Goal: Task Accomplishment & Management: Manage account settings

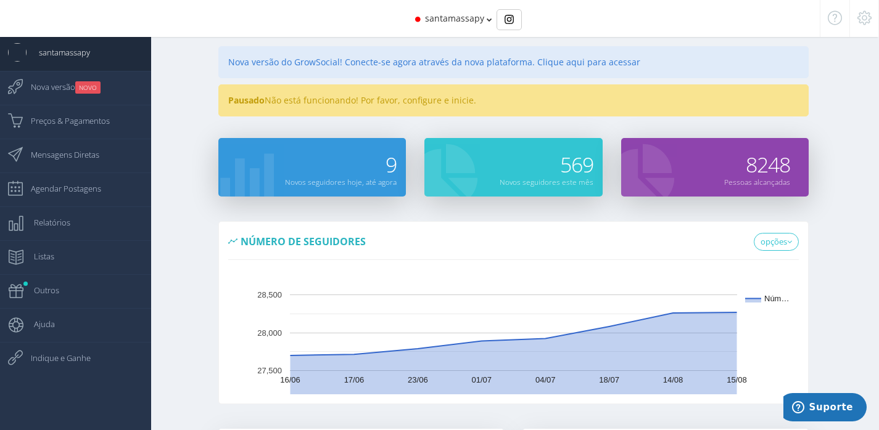
click at [498, 65] on div "Nova versão do GrowSocial! Conecte-se agora através da nova plataforma. Clique …" at bounding box center [513, 62] width 590 height 32
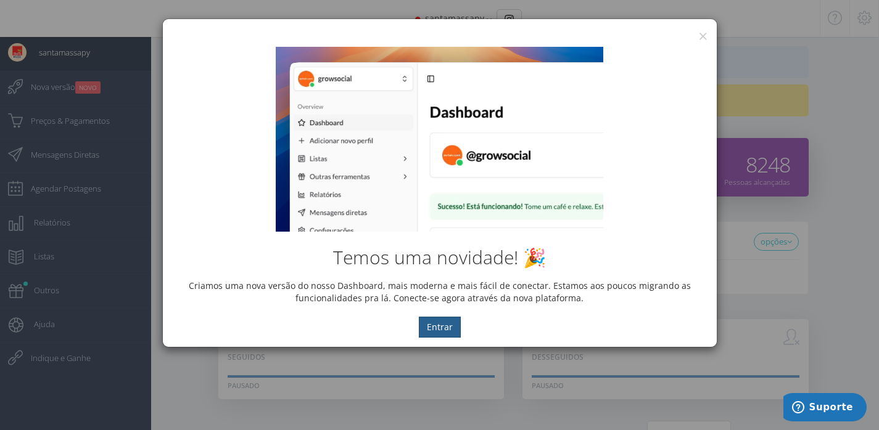
click at [434, 329] on button "Entrar" at bounding box center [440, 327] width 42 height 21
click at [699, 32] on button "×" at bounding box center [702, 36] width 9 height 17
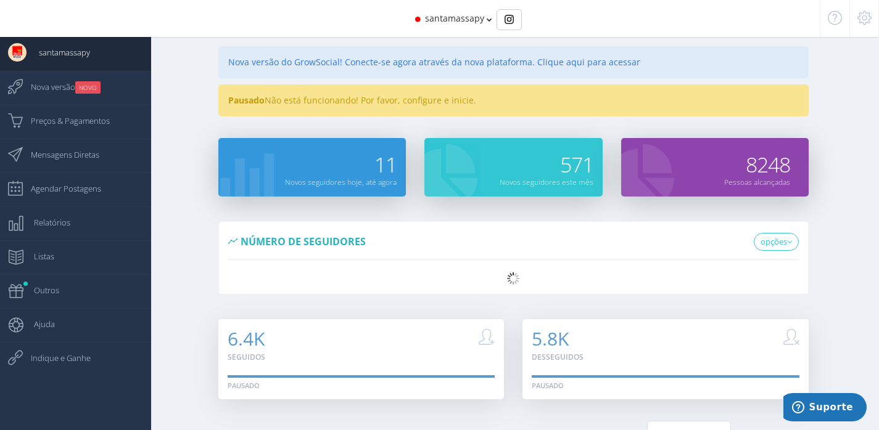
click at [397, 97] on div "Pausado Não está funcionando! Por favor, configure e inicie." at bounding box center [513, 100] width 590 height 32
click at [464, 98] on div "Pausado Não está funcionando! Por favor, configure e inicie." at bounding box center [513, 100] width 590 height 32
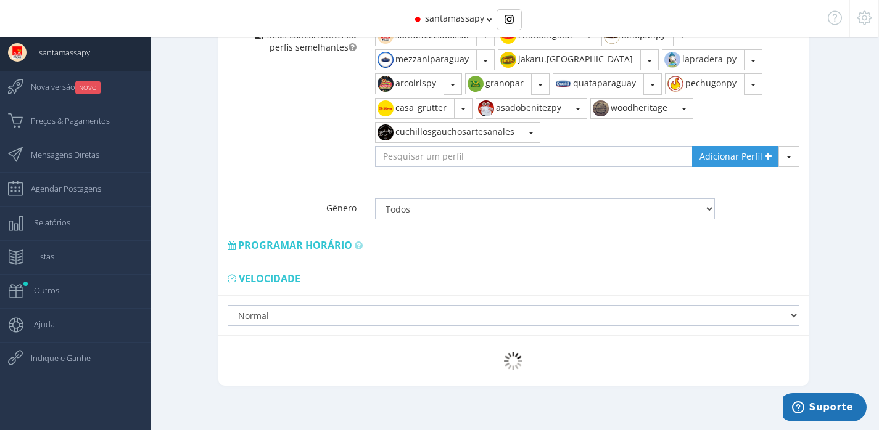
scroll to position [862, 0]
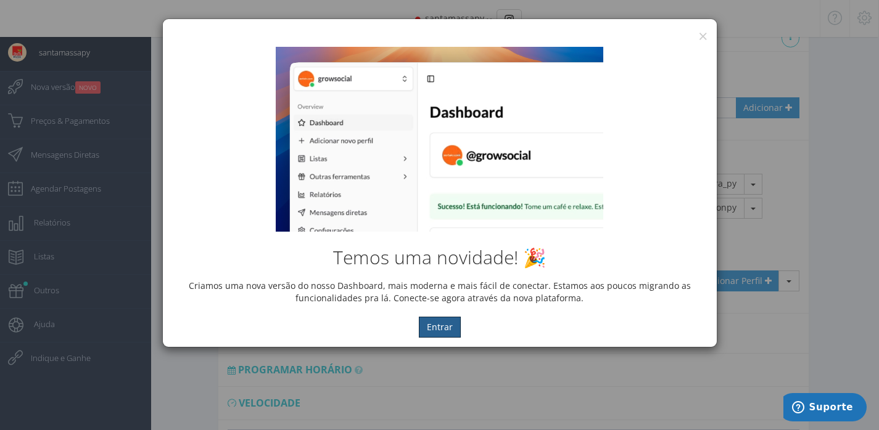
scroll to position [862, 0]
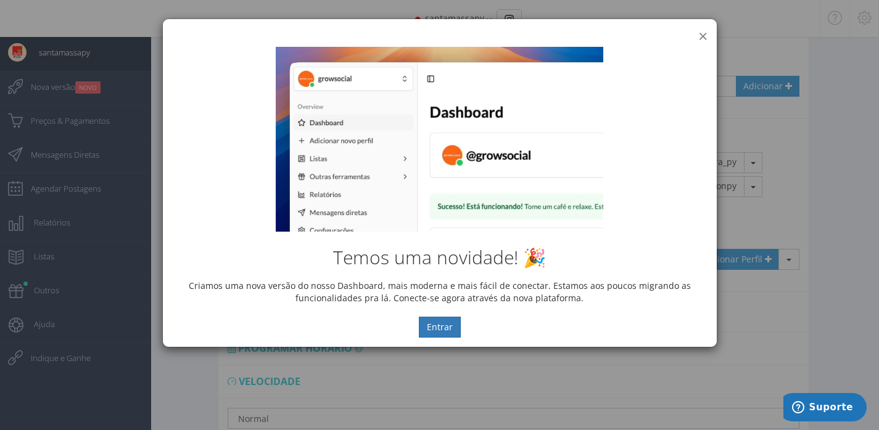
click at [701, 36] on button "×" at bounding box center [702, 36] width 9 height 17
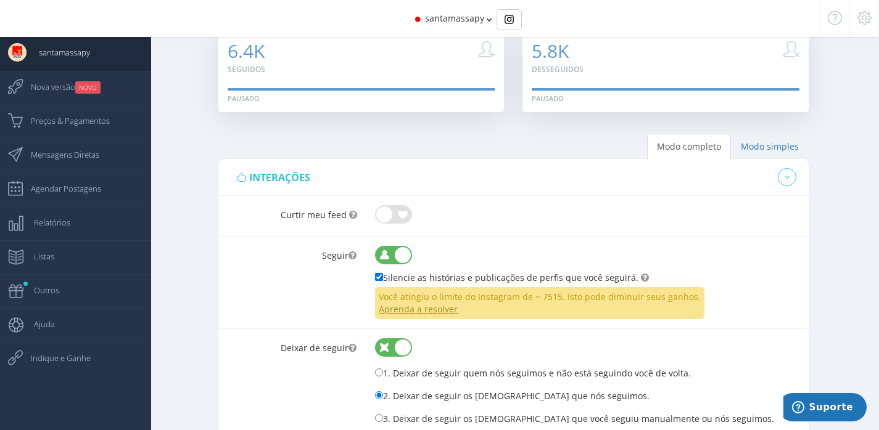
scroll to position [0, 0]
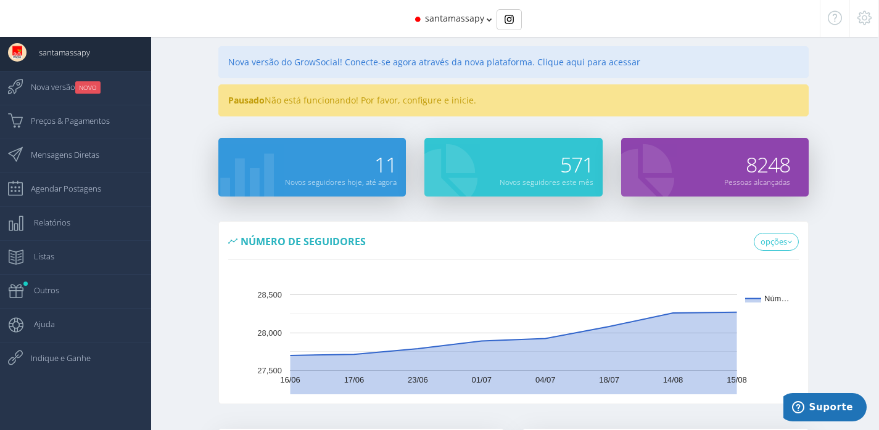
click at [467, 106] on div "Pausado Não está funcionando! Por favor, configure e inicie." at bounding box center [513, 100] width 590 height 32
click at [376, 96] on div "Pausado Não está funcionando! Por favor, configure e inicie." at bounding box center [513, 100] width 590 height 32
click at [303, 101] on div "Pausado Não está funcionando! Por favor, configure e inicie." at bounding box center [513, 100] width 590 height 32
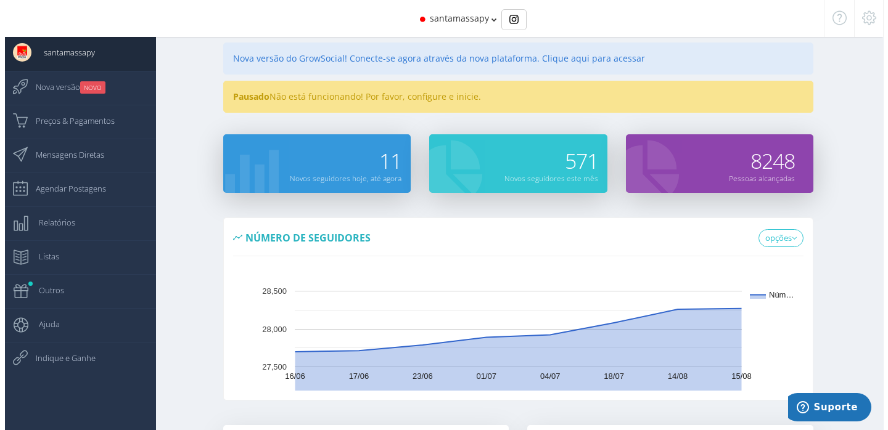
scroll to position [3, 0]
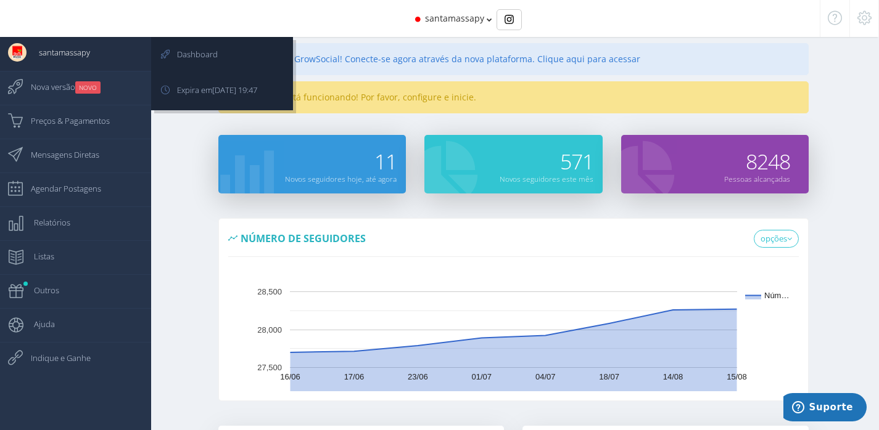
click at [92, 49] on link "santamassapy" at bounding box center [75, 54] width 151 height 34
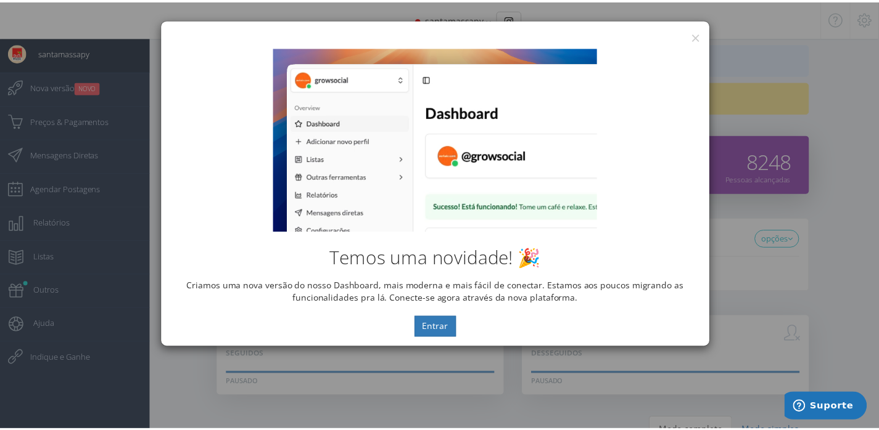
scroll to position [0, 0]
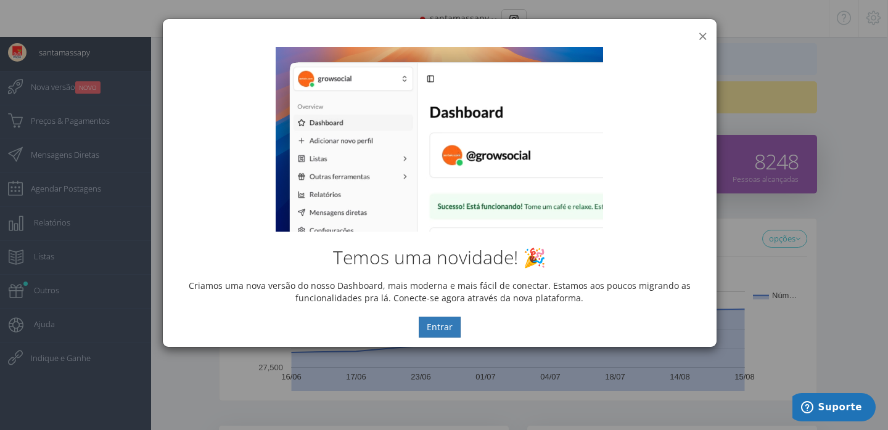
click at [704, 35] on button "×" at bounding box center [702, 36] width 9 height 17
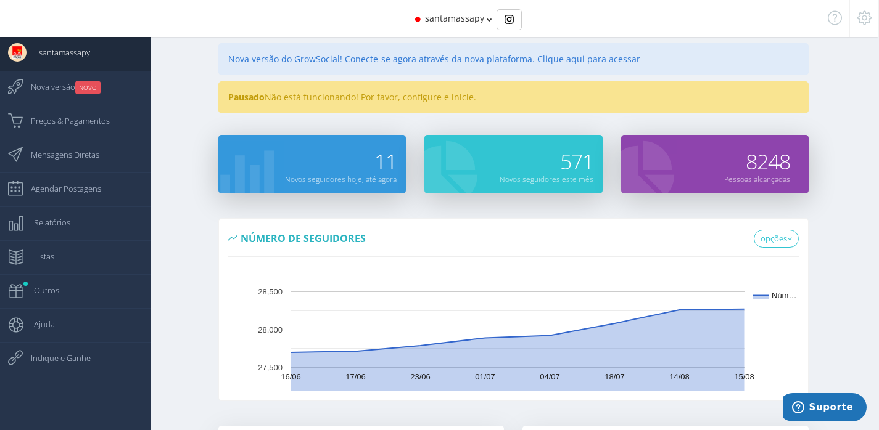
click at [467, 101] on div "Pausado Não está funcionando! Por favor, configure e inicie." at bounding box center [513, 97] width 590 height 32
click at [324, 94] on div "Pausado Não está funcionando! Por favor, configure e inicie." at bounding box center [513, 97] width 590 height 32
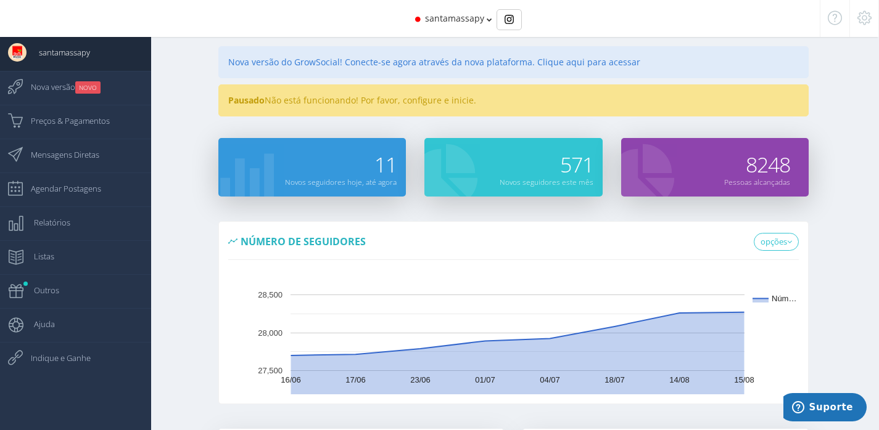
click at [504, 106] on div "Pausado Não está funcionando! Por favor, configure e inicie." at bounding box center [513, 100] width 590 height 32
click at [442, 104] on div "Pausado Não está funcionando! Por favor, configure e inicie." at bounding box center [513, 100] width 590 height 32
click at [479, 20] on span "santamassapy" at bounding box center [454, 18] width 59 height 12
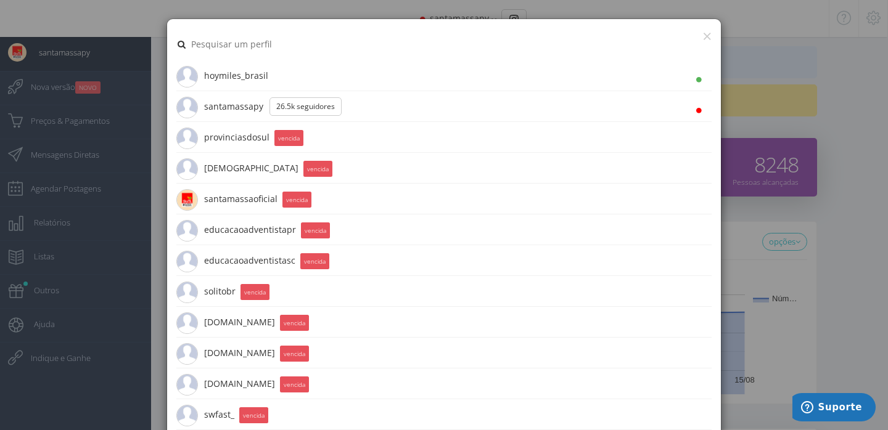
click at [696, 110] on icon at bounding box center [700, 110] width 8 height 9
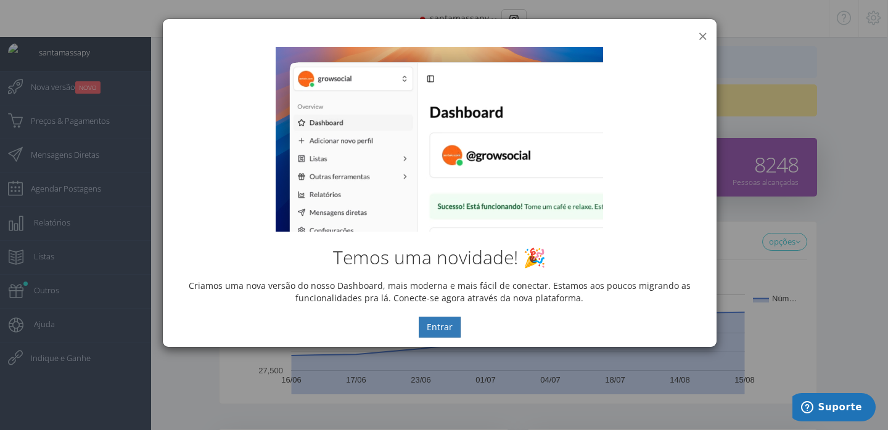
click at [701, 36] on button "×" at bounding box center [702, 36] width 9 height 17
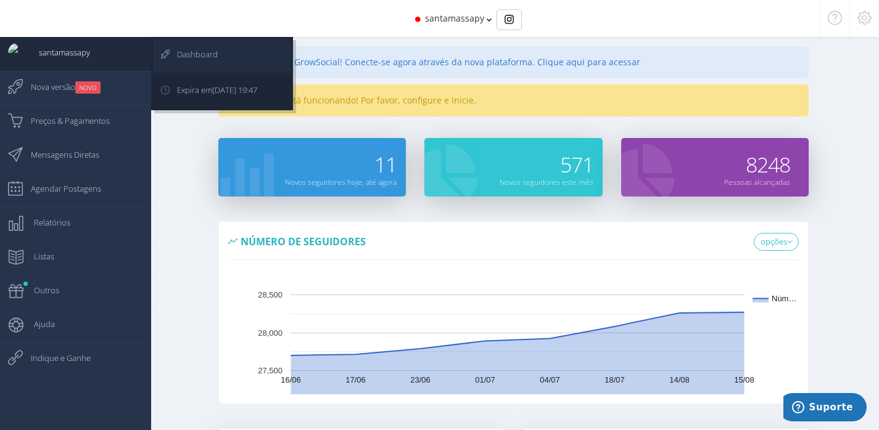
click at [236, 59] on link "Dashboard" at bounding box center [222, 56] width 138 height 34
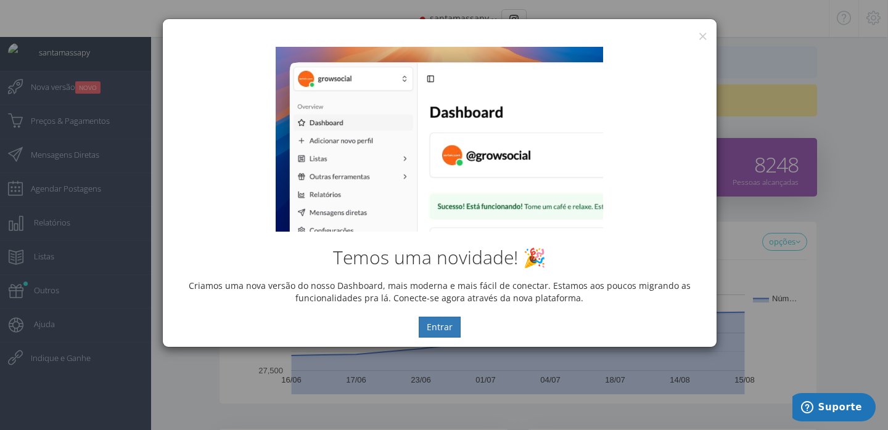
click at [699, 43] on div "Temos uma novidade! 🎉 Criamos uma nova versão do nosso Dashboard, mais moderna …" at bounding box center [440, 193] width 554 height 310
click at [699, 36] on button "×" at bounding box center [702, 36] width 9 height 17
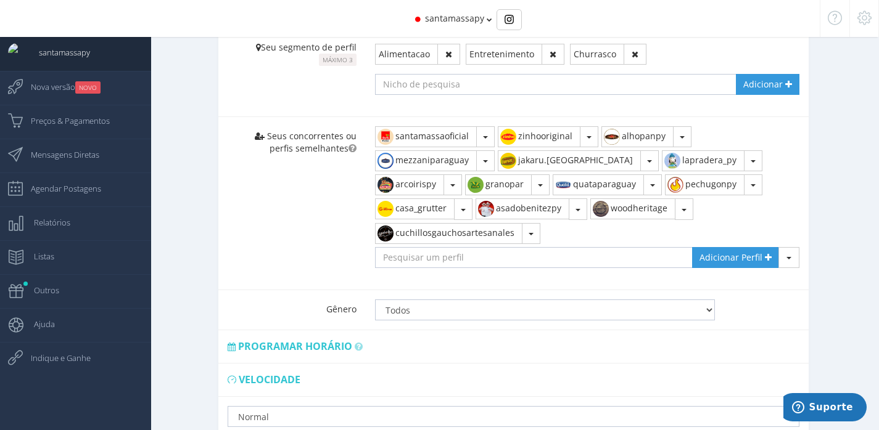
scroll to position [975, 0]
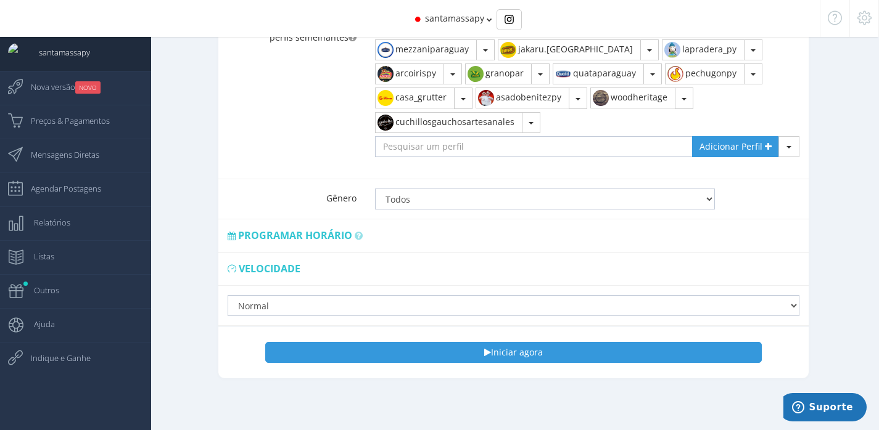
click at [868, 18] on icon at bounding box center [864, 18] width 14 height 9
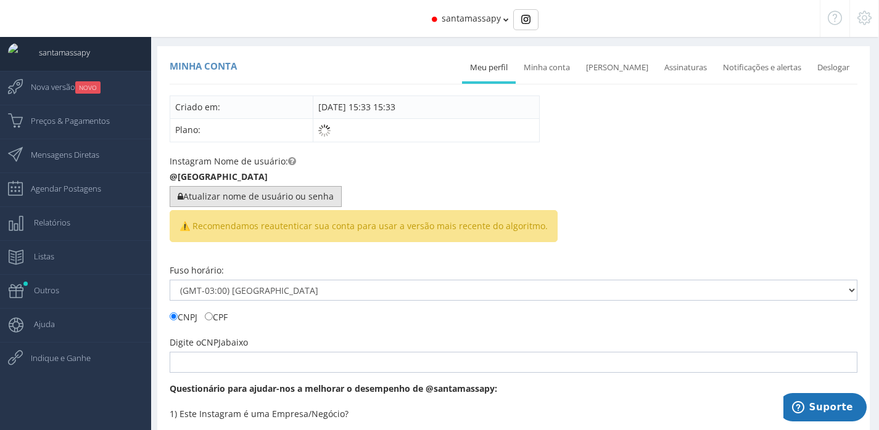
click at [210, 195] on button "Atualizar nome de usuário ou senha" at bounding box center [256, 196] width 172 height 21
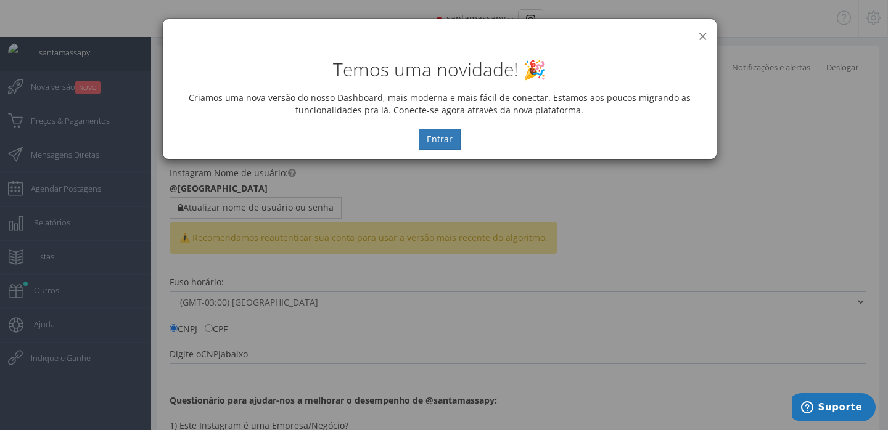
click at [699, 36] on button "×" at bounding box center [702, 36] width 9 height 17
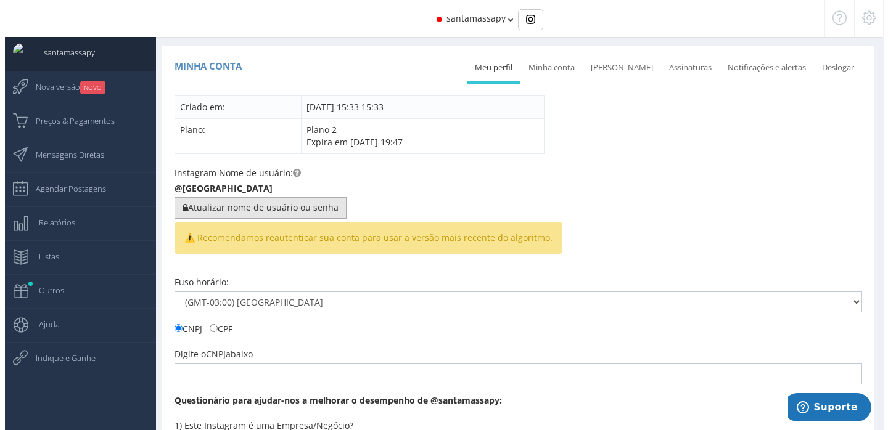
scroll to position [70, 0]
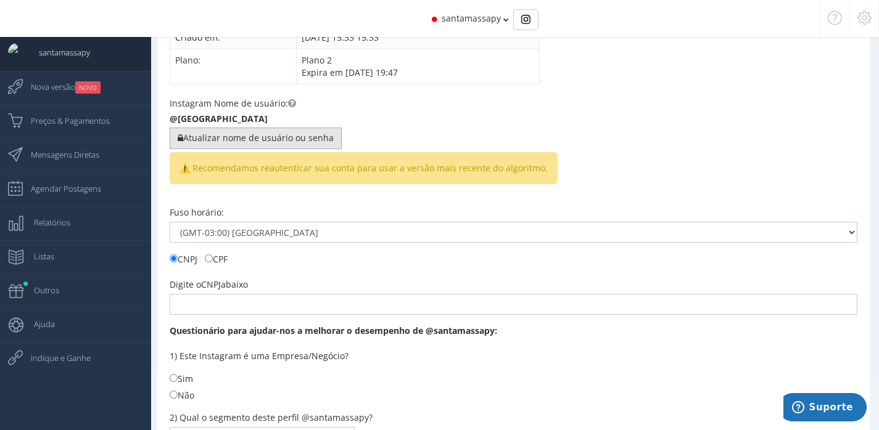
click at [277, 133] on button "Atualizar nome de usuário ou senha" at bounding box center [256, 138] width 172 height 21
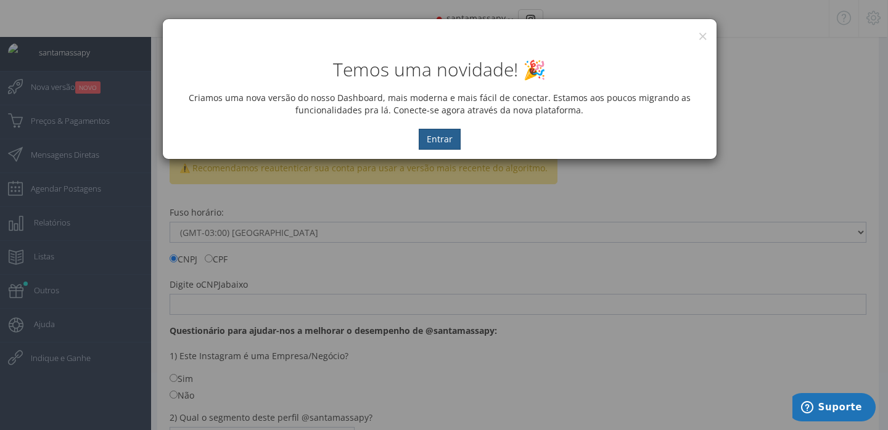
click at [442, 134] on button "Entrar" at bounding box center [440, 139] width 42 height 21
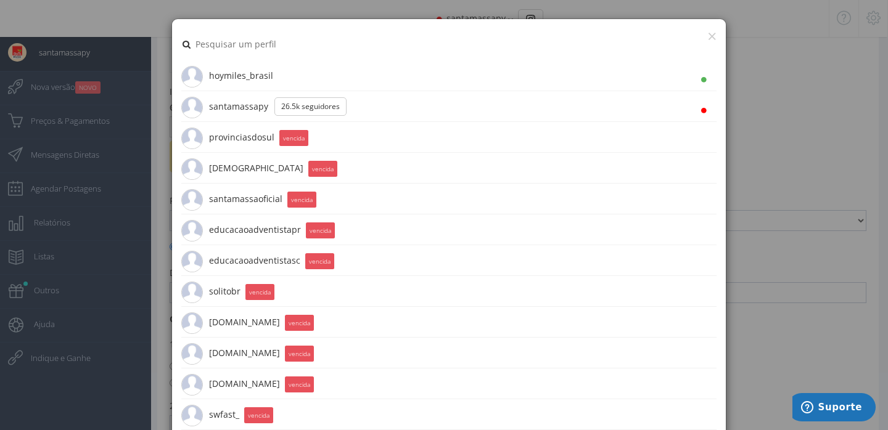
click at [509, 105] on li "santamassapy 26.5K Seguidores" at bounding box center [448, 106] width 535 height 31
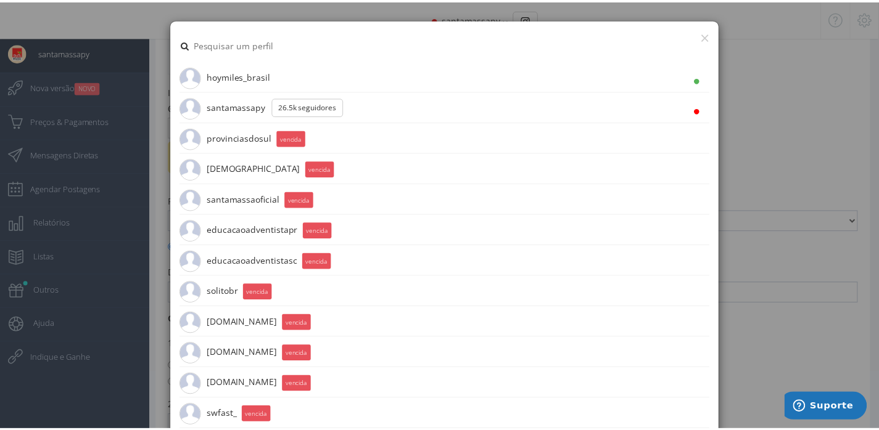
scroll to position [12, 0]
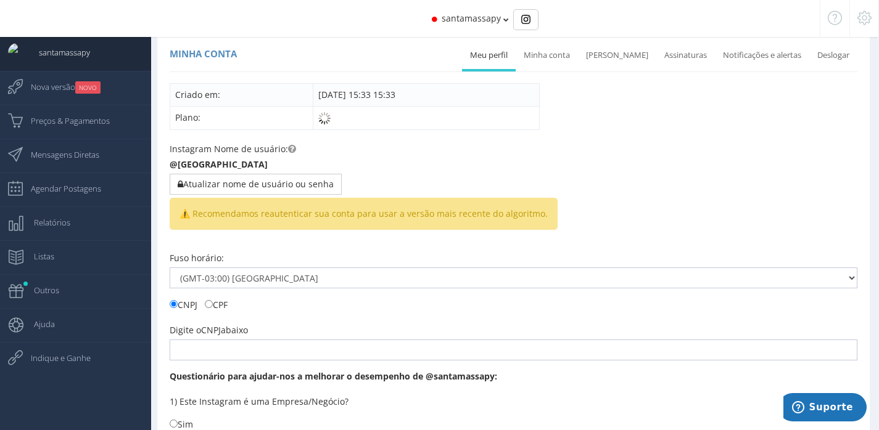
click at [868, 22] on icon at bounding box center [864, 18] width 14 height 9
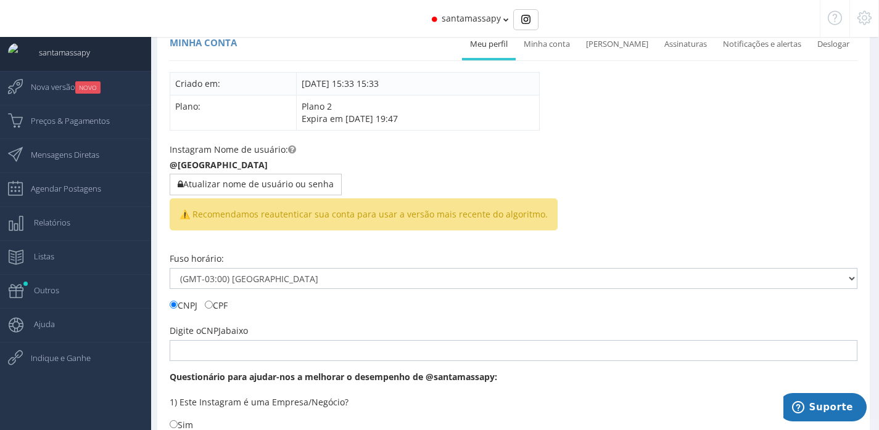
scroll to position [0, 0]
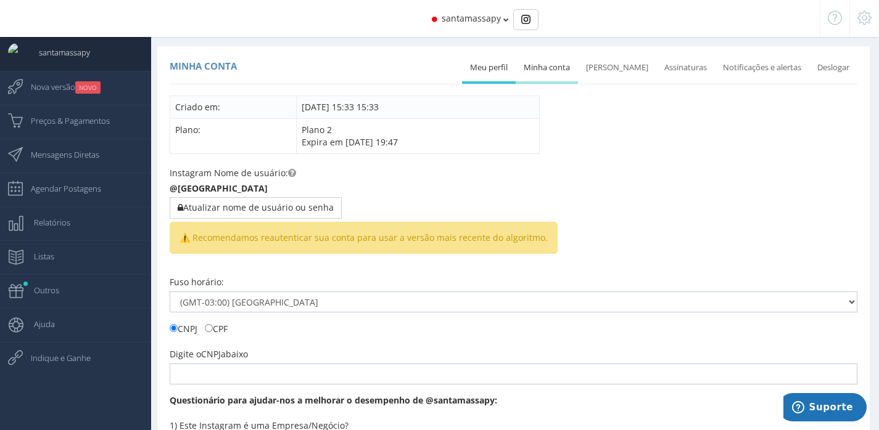
click at [567, 68] on link "Minha conta" at bounding box center [547, 67] width 62 height 27
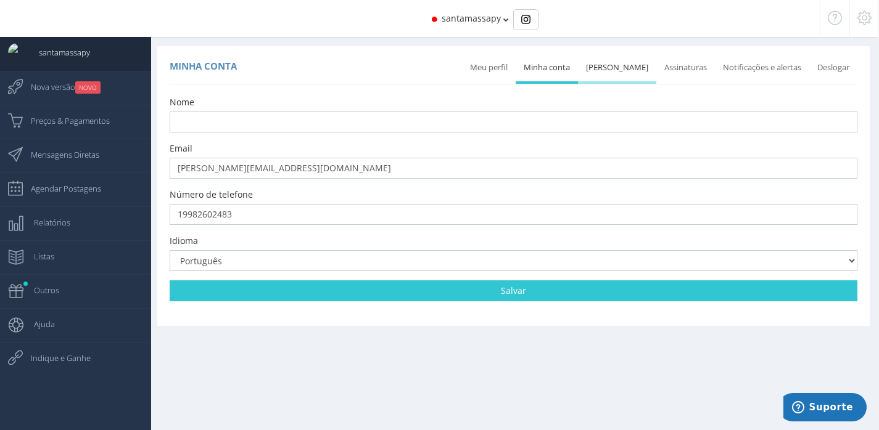
click at [618, 65] on link "[PERSON_NAME]" at bounding box center [617, 67] width 78 height 27
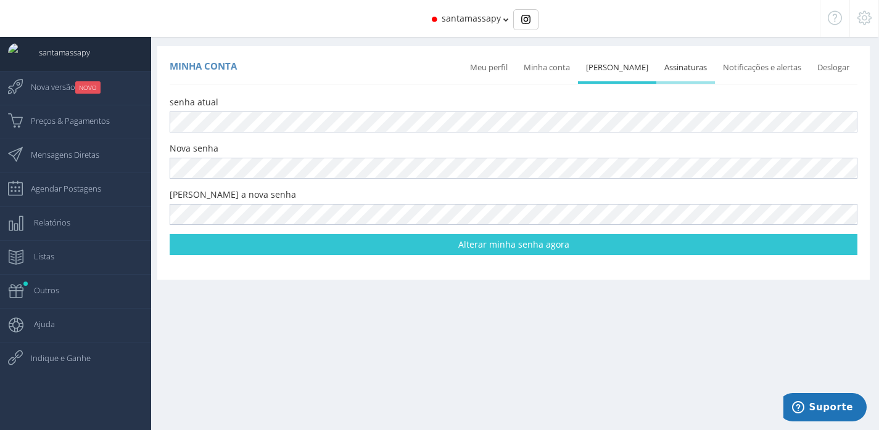
click at [683, 65] on link "Assinaturas" at bounding box center [685, 67] width 59 height 27
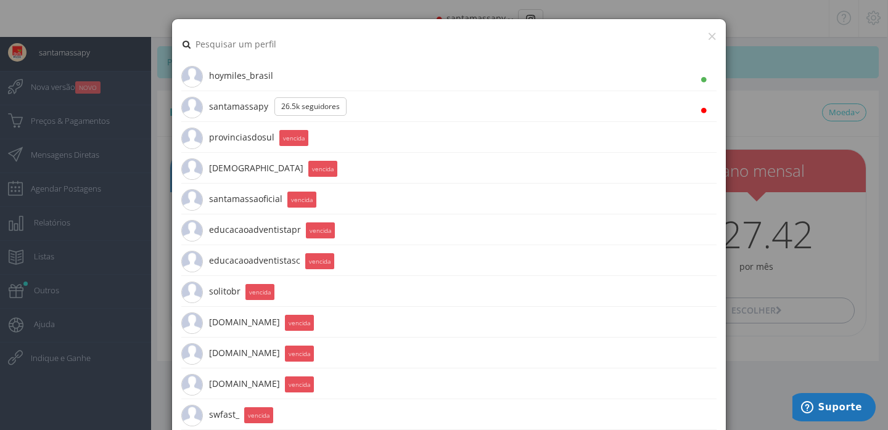
click at [698, 105] on li "santamassapy 26.5K Seguidores" at bounding box center [448, 106] width 535 height 31
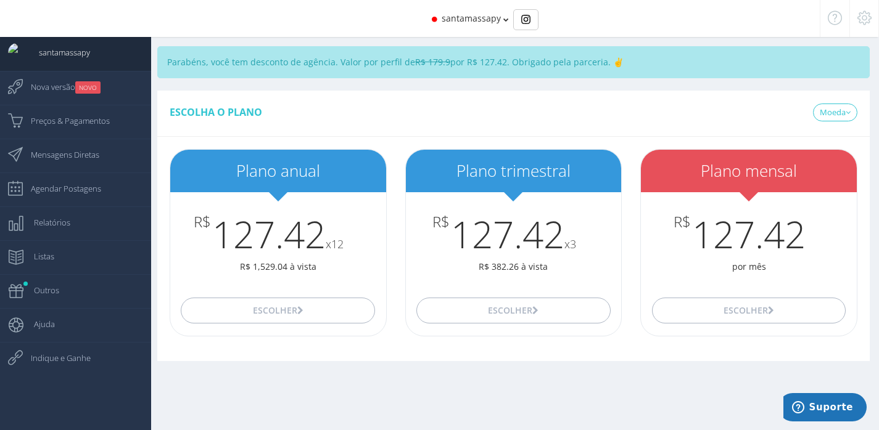
click at [864, 15] on icon at bounding box center [864, 18] width 14 height 9
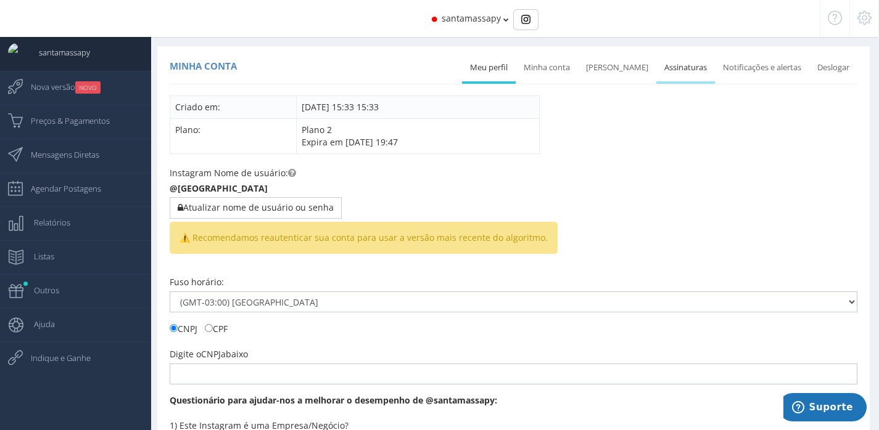
click at [679, 73] on link "Assinaturas" at bounding box center [685, 67] width 59 height 27
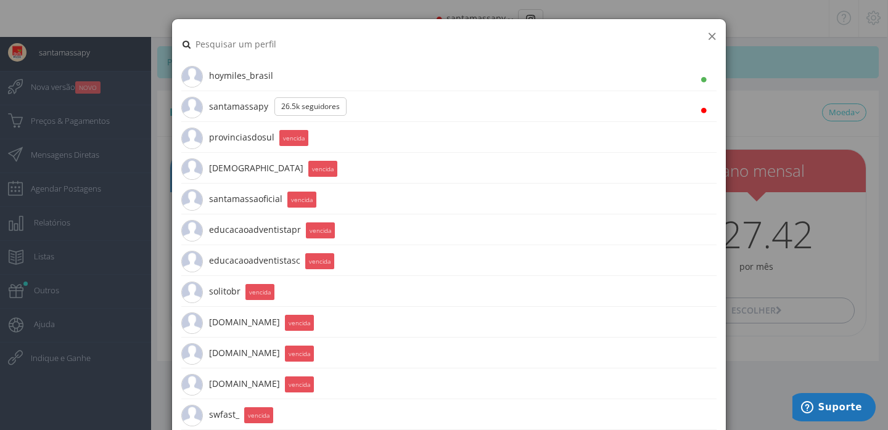
click at [707, 35] on button "×" at bounding box center [711, 36] width 9 height 17
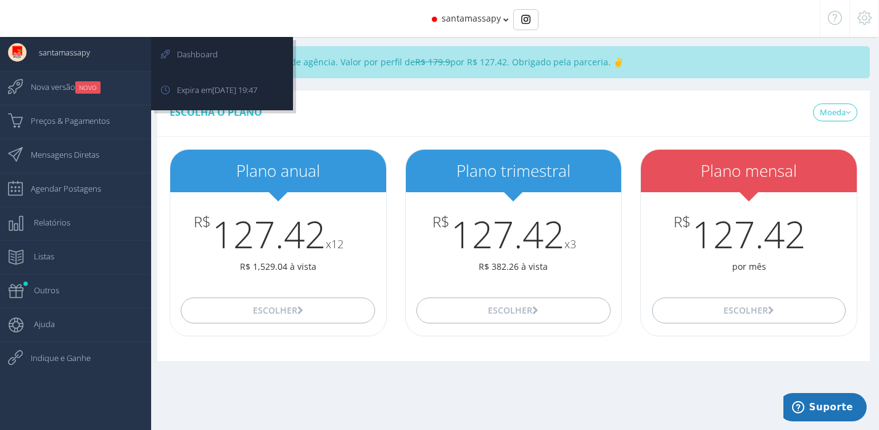
click at [55, 51] on span "santamassapy" at bounding box center [59, 52] width 64 height 31
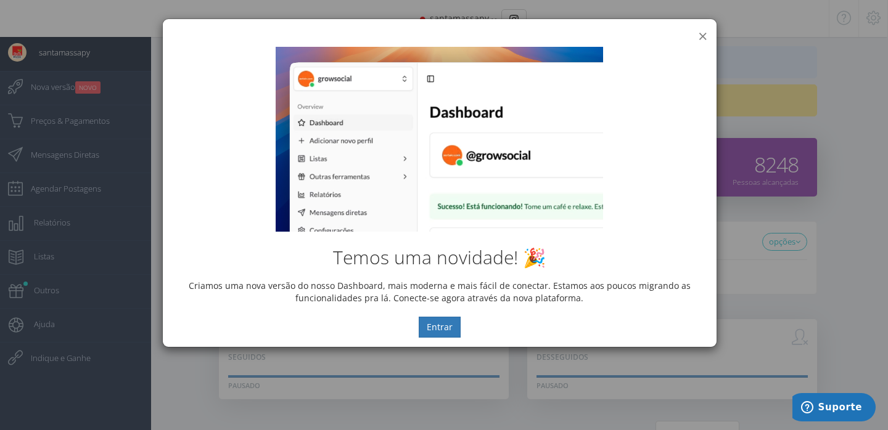
click at [699, 33] on button "×" at bounding box center [702, 36] width 9 height 17
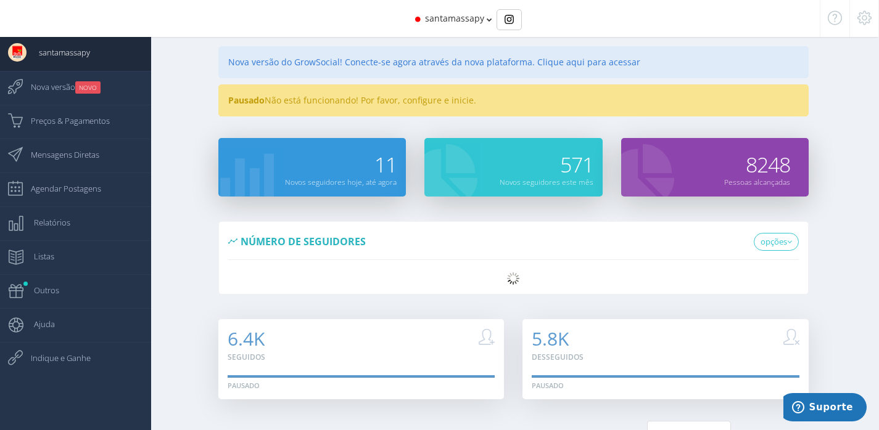
click at [865, 19] on icon at bounding box center [864, 18] width 14 height 9
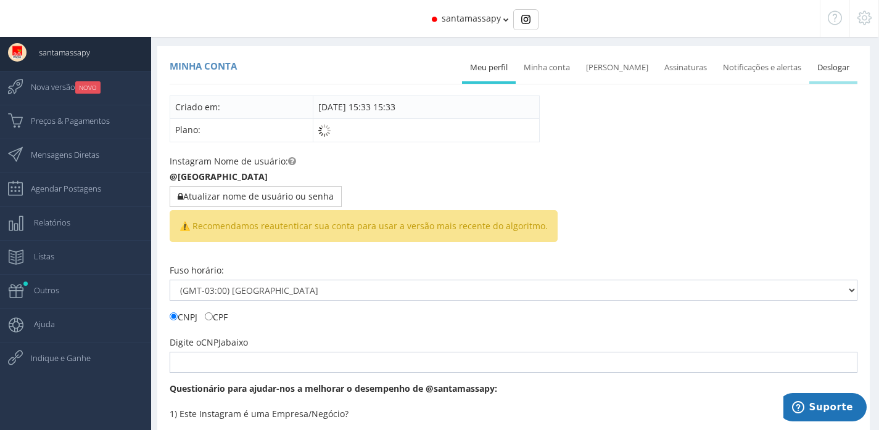
click at [831, 69] on link "Deslogar" at bounding box center [833, 67] width 48 height 27
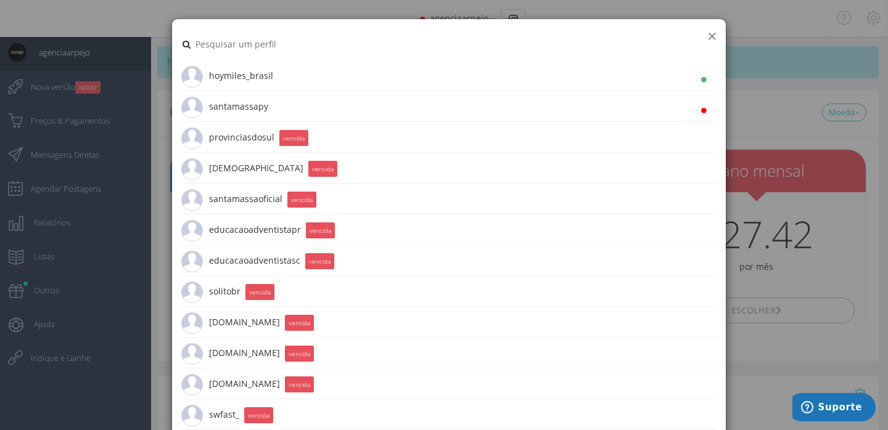
click at [709, 35] on button "×" at bounding box center [711, 36] width 9 height 17
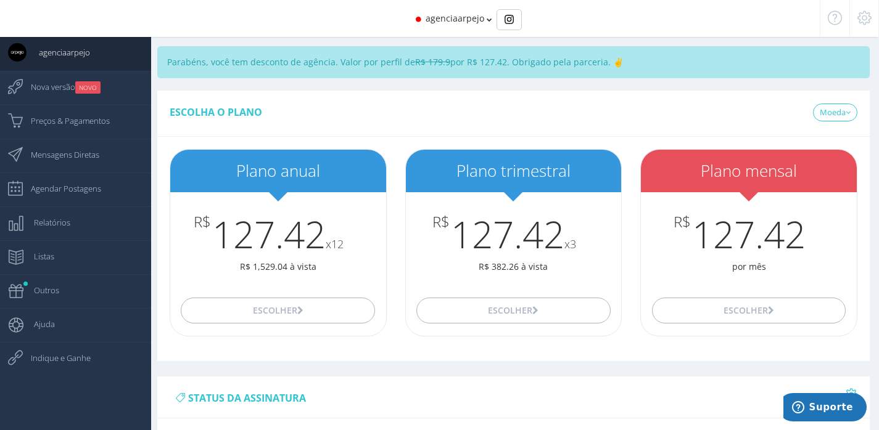
click at [467, 13] on span "agenciaarpejo" at bounding box center [454, 18] width 59 height 12
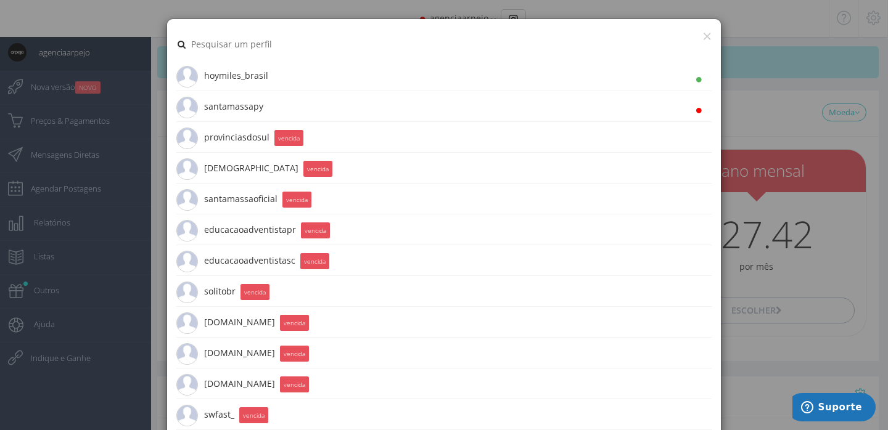
click at [327, 103] on li "santamassapy 26.5K Seguidores" at bounding box center [443, 106] width 535 height 31
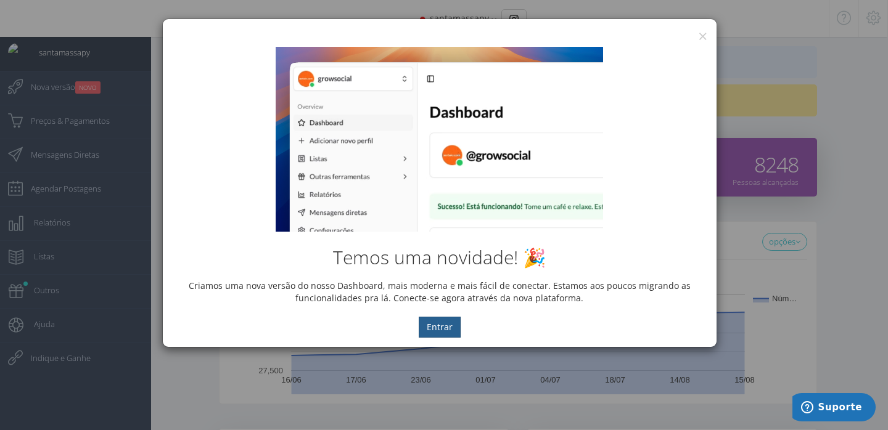
click at [442, 326] on button "Entrar" at bounding box center [440, 327] width 42 height 21
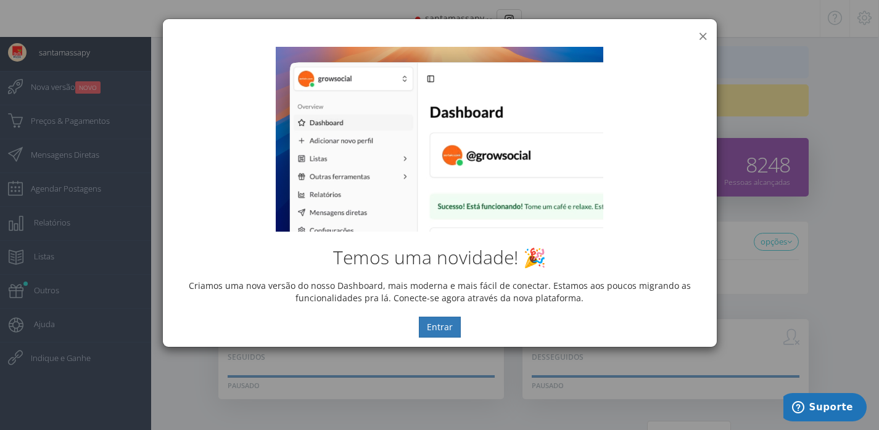
click at [700, 35] on button "×" at bounding box center [702, 36] width 9 height 17
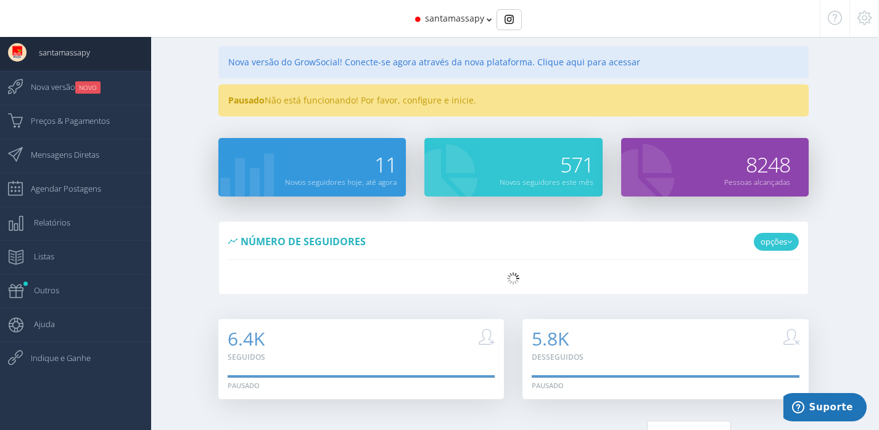
click at [784, 239] on link "opções" at bounding box center [776, 242] width 45 height 18
click at [837, 238] on div "Número de seguidores opções Número de seguidores" at bounding box center [513, 265] width 731 height 89
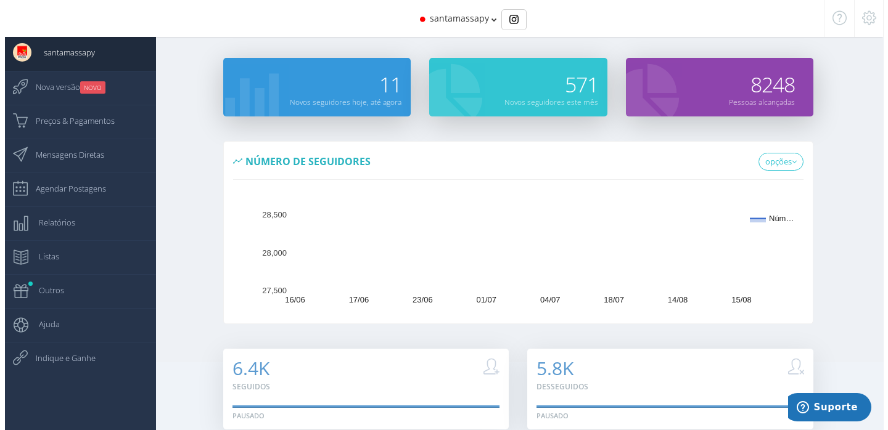
scroll to position [125, 0]
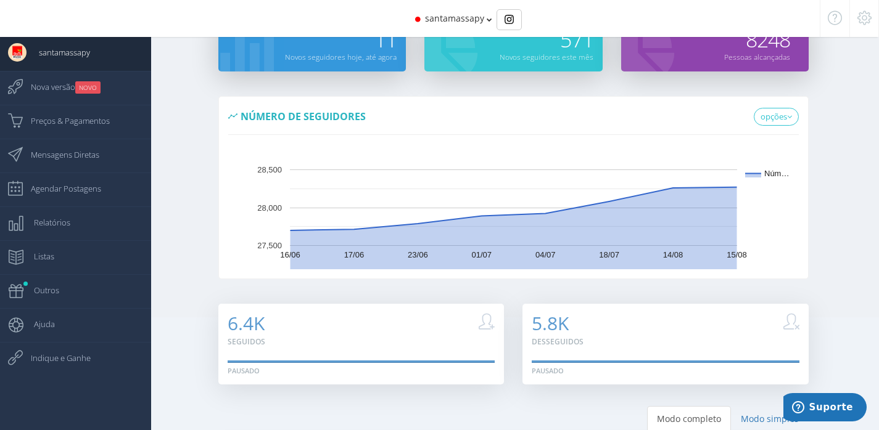
click at [477, 15] on span "santamassapy" at bounding box center [454, 18] width 59 height 12
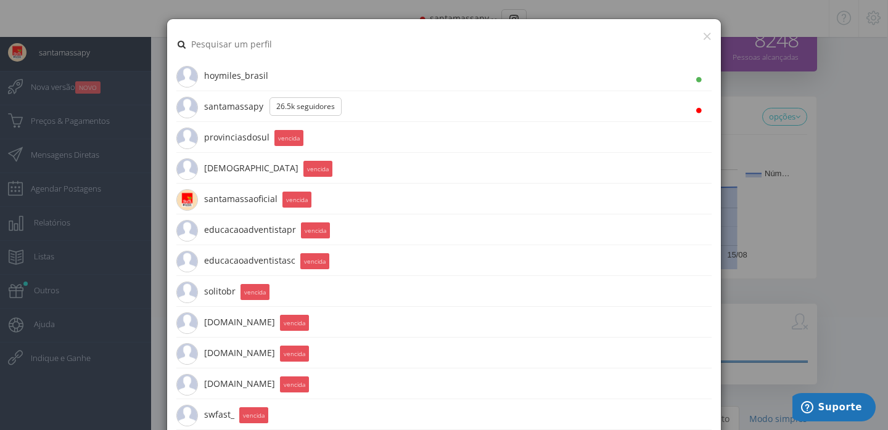
click at [847, 112] on div "× hoymiles_brasil 5.6K Seguidores santamassapy 26.5K Seguidores provinciasdosul…" at bounding box center [444, 215] width 888 height 430
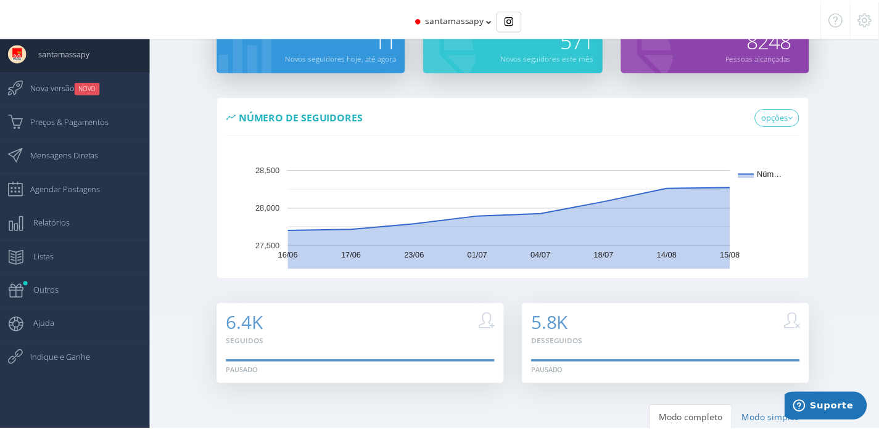
scroll to position [0, 0]
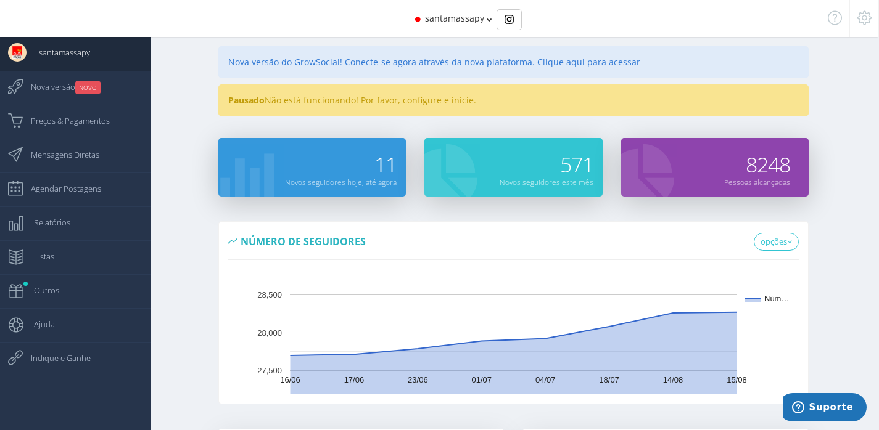
click at [376, 97] on div "Pausado Não está funcionando! Por favor, configure e inicie." at bounding box center [513, 100] width 590 height 32
drag, startPoint x: 376, startPoint y: 97, endPoint x: 348, endPoint y: 101, distance: 28.6
click at [348, 101] on div "Pausado Não está funcionando! Por favor, configure e inicie." at bounding box center [513, 100] width 590 height 32
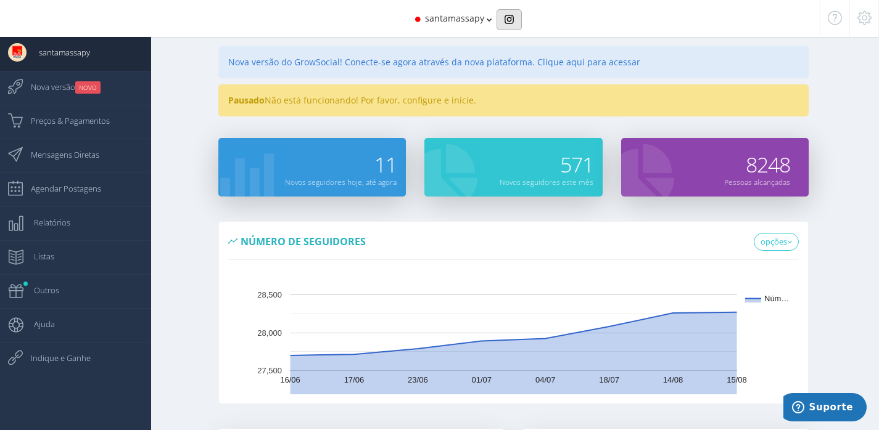
click at [511, 17] on img "Basic example" at bounding box center [508, 19] width 9 height 9
click at [120, 155] on link "Mensagens Diretas" at bounding box center [75, 156] width 151 height 34
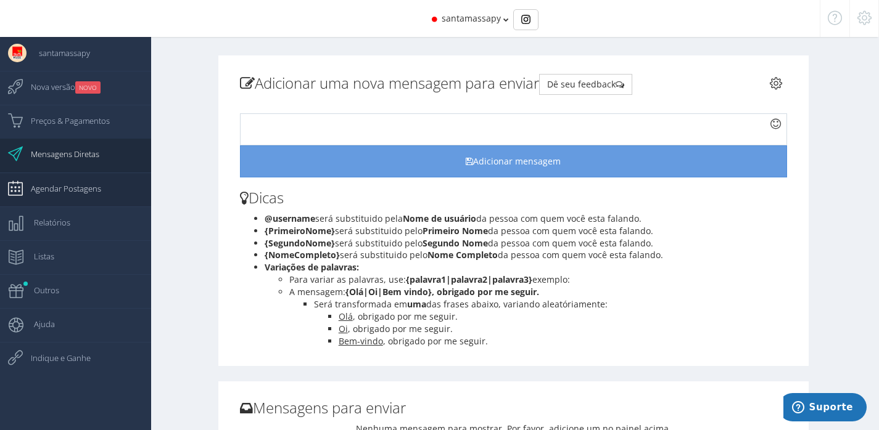
click at [66, 189] on span "Agendar Postagens" at bounding box center [59, 188] width 83 height 31
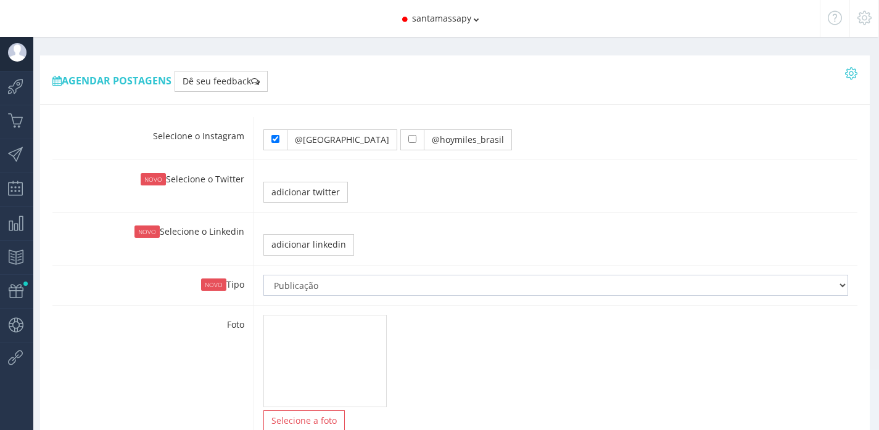
type input "14:55"
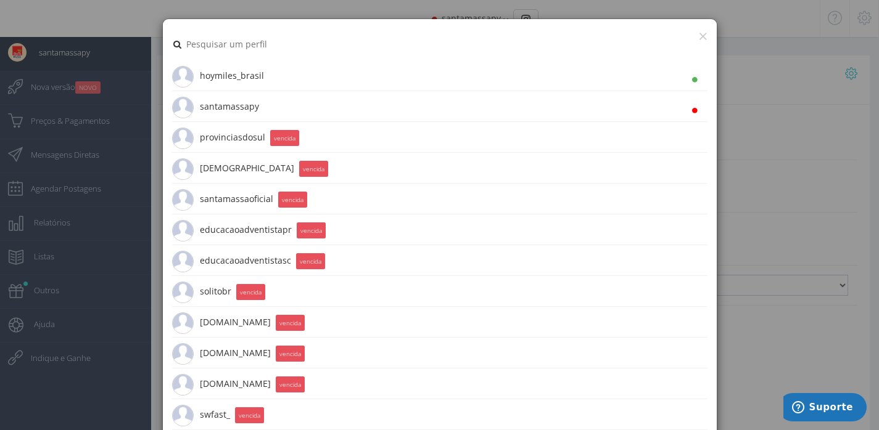
click at [203, 112] on span "santamassapy 26.5K Seguidores" at bounding box center [215, 106] width 87 height 31
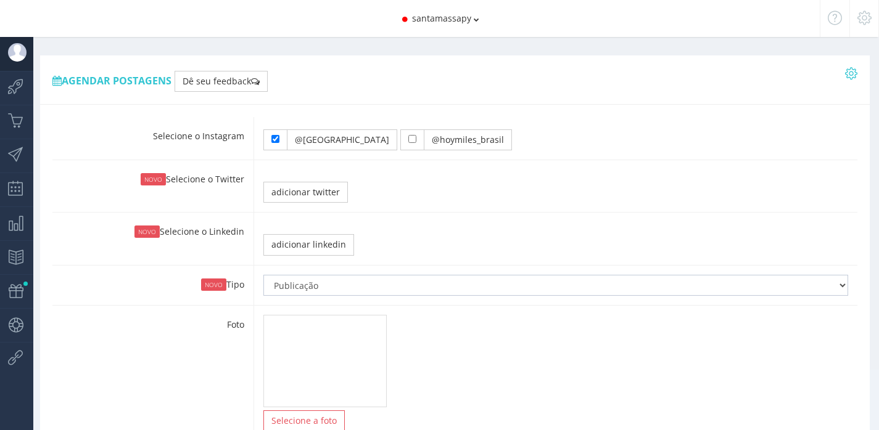
type input "14:55"
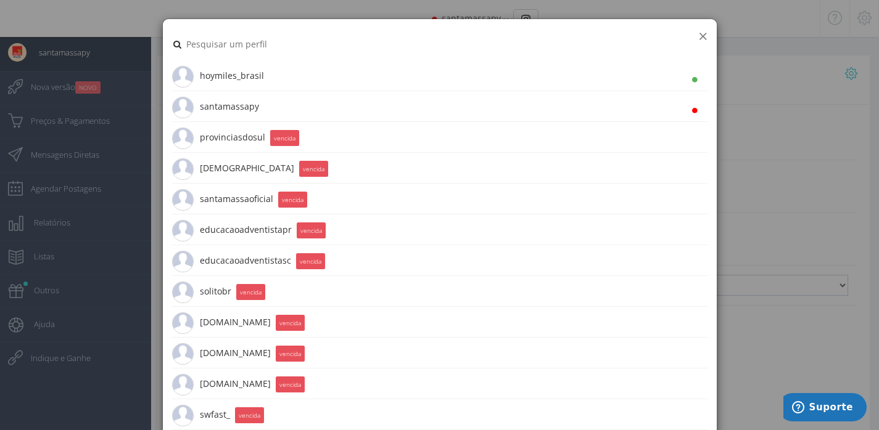
click at [698, 41] on button "×" at bounding box center [702, 36] width 9 height 17
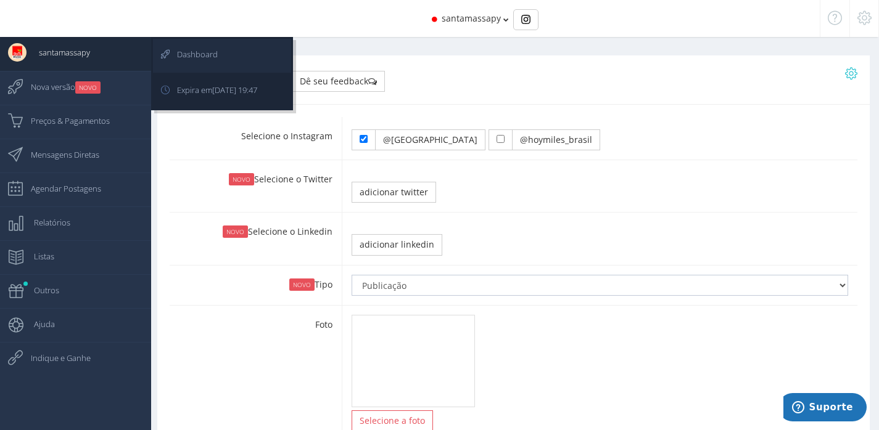
click at [183, 60] on span "Dashboard" at bounding box center [191, 54] width 53 height 31
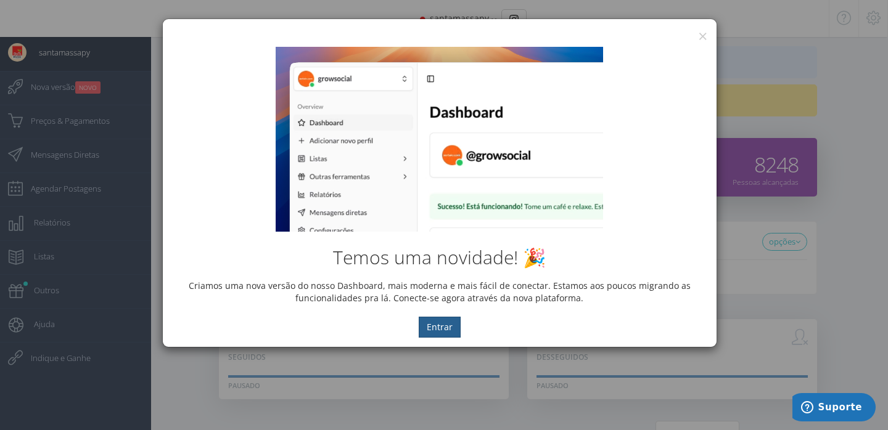
click at [432, 324] on button "Entrar" at bounding box center [440, 327] width 42 height 21
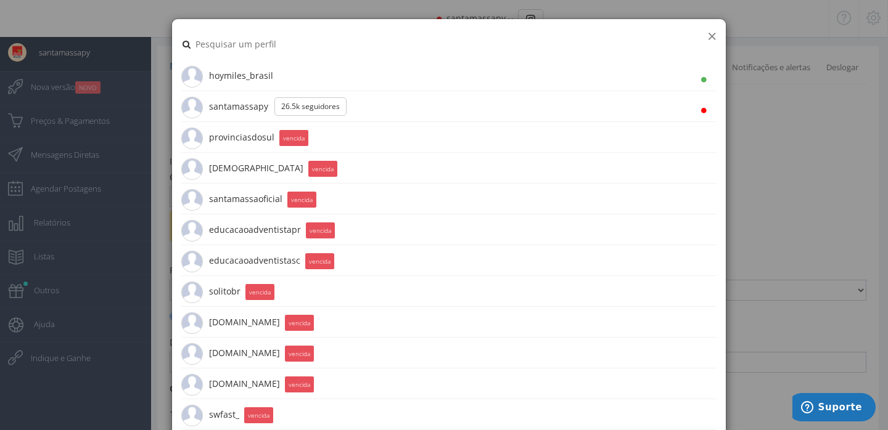
click at [707, 35] on button "×" at bounding box center [711, 36] width 9 height 17
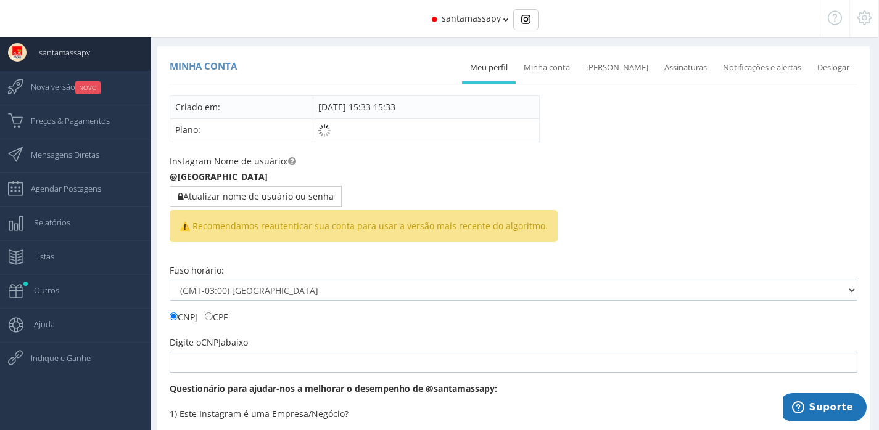
click at [863, 21] on icon at bounding box center [864, 18] width 14 height 9
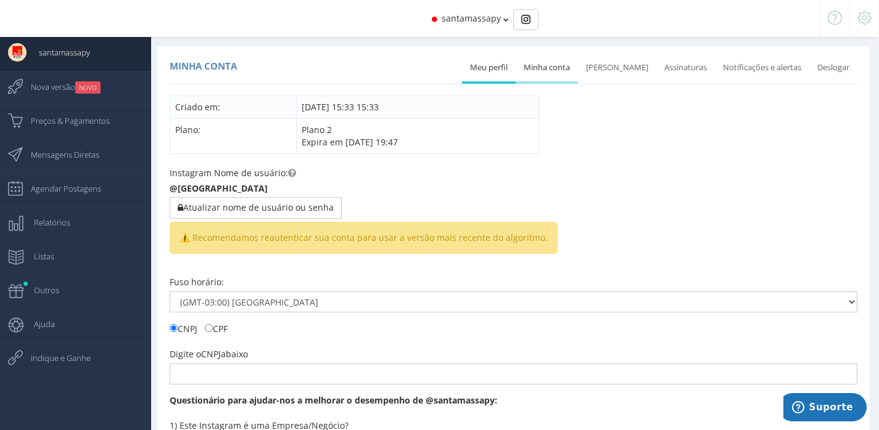
click at [563, 70] on link "Minha conta" at bounding box center [547, 67] width 62 height 27
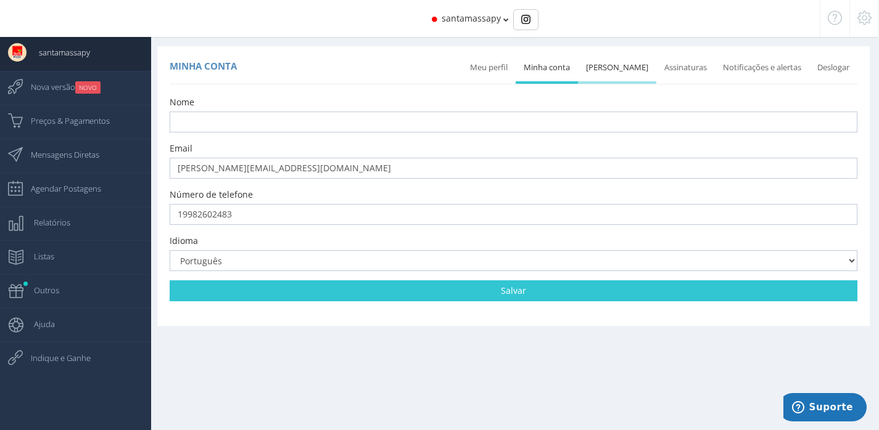
click at [608, 71] on link "[PERSON_NAME]" at bounding box center [617, 67] width 78 height 27
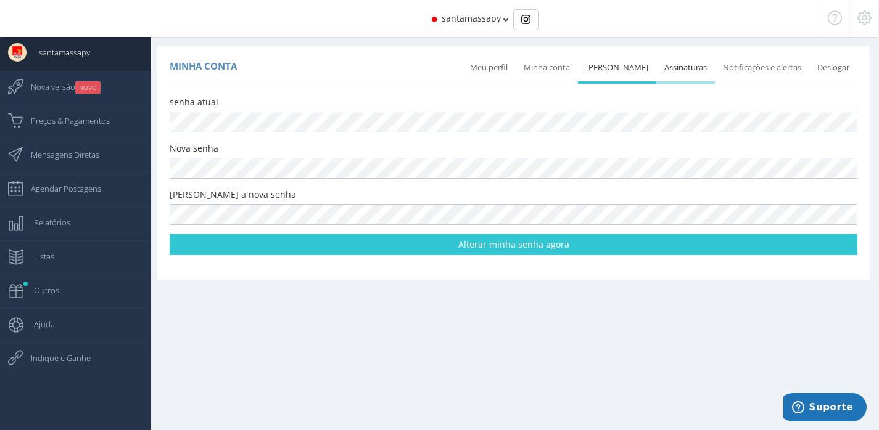
click at [688, 70] on link "Assinaturas" at bounding box center [685, 67] width 59 height 27
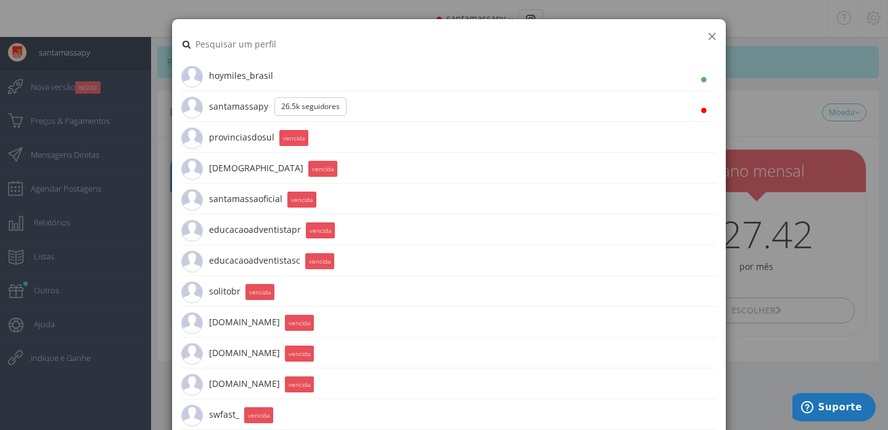
click at [707, 31] on button "×" at bounding box center [711, 36] width 9 height 17
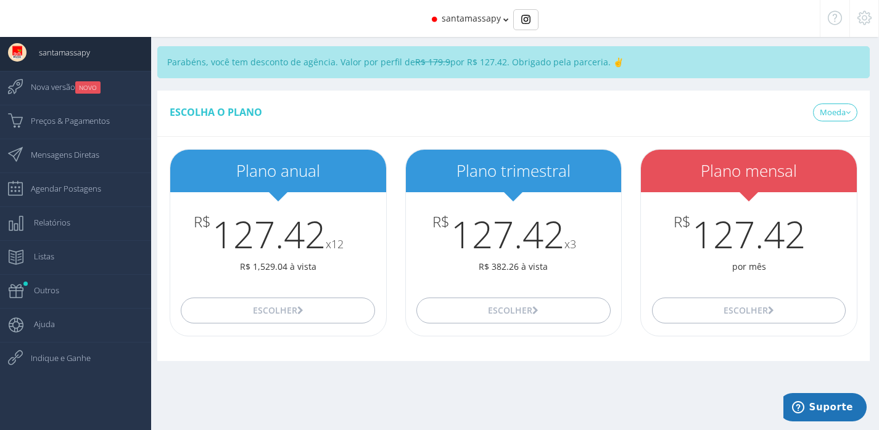
click at [864, 22] on icon at bounding box center [864, 18] width 14 height 9
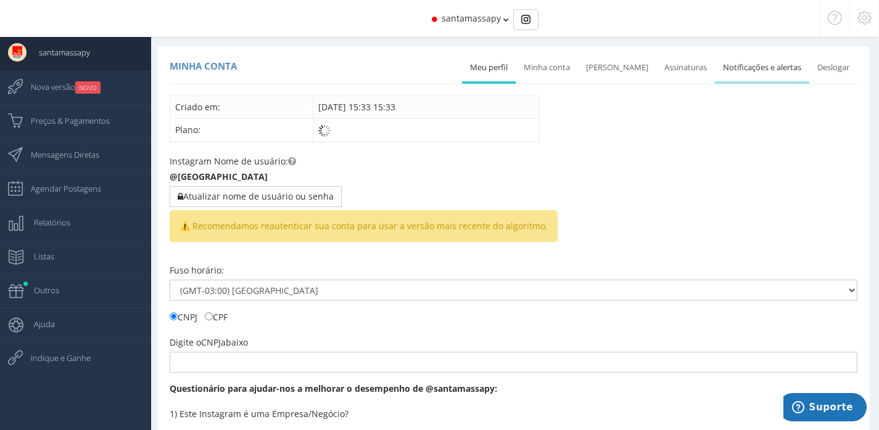
click at [769, 75] on link "Notificações e alertas" at bounding box center [762, 67] width 94 height 27
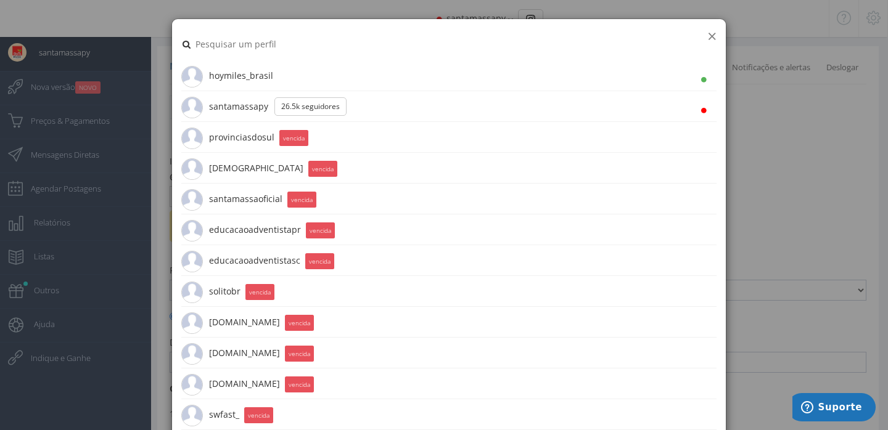
click at [707, 31] on button "×" at bounding box center [711, 36] width 9 height 17
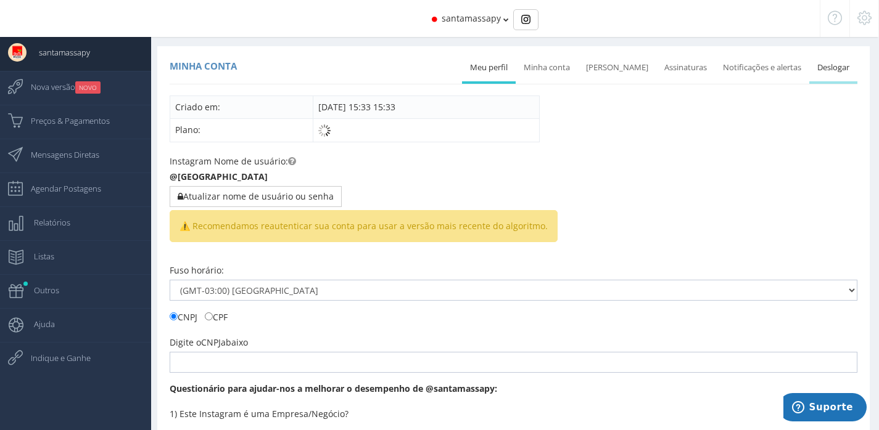
click at [840, 74] on link "Deslogar" at bounding box center [833, 67] width 48 height 27
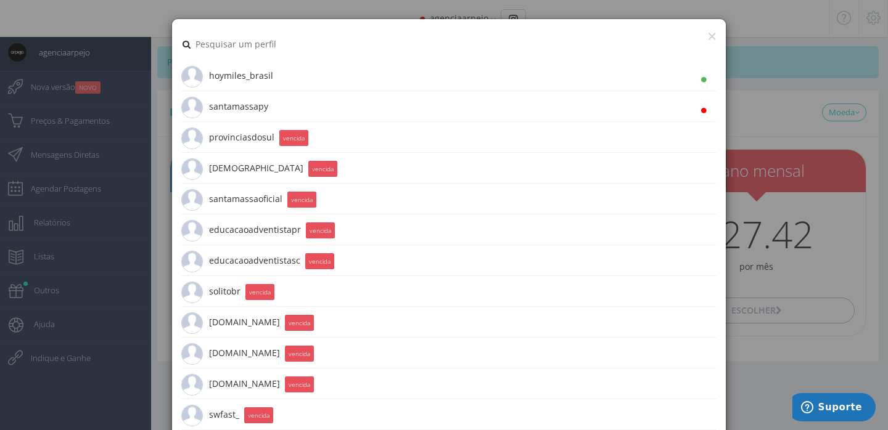
click at [590, 108] on li "santamassapy 26.5K Seguidores" at bounding box center [448, 106] width 535 height 31
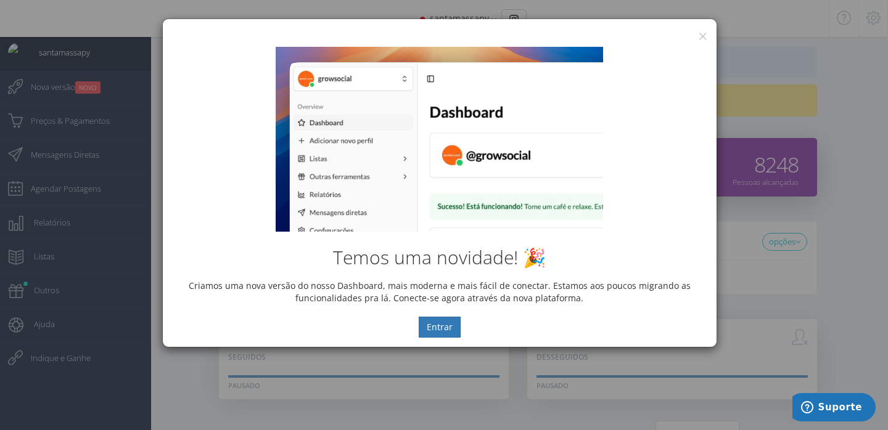
click at [702, 38] on div "Temos uma novidade! 🎉 Criamos uma nova versão do nosso Dashboard, mais moderna …" at bounding box center [440, 193] width 554 height 310
click at [700, 35] on button "×" at bounding box center [702, 36] width 9 height 17
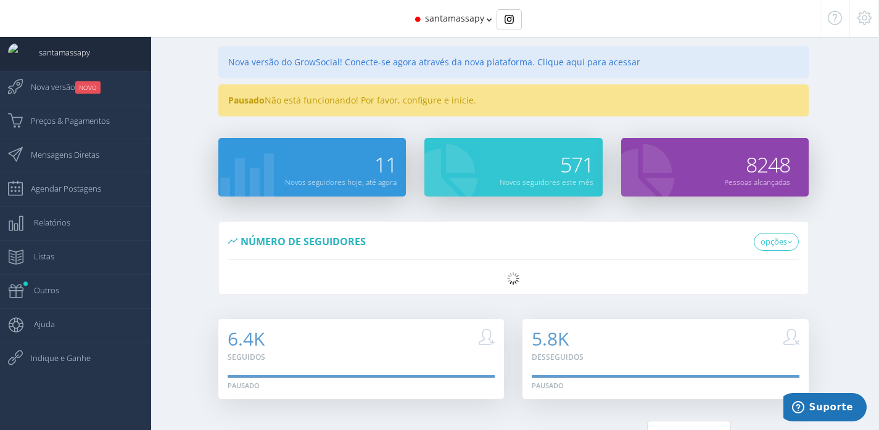
click at [459, 100] on div "Pausado Não está funcionando! Por favor, configure e inicie." at bounding box center [513, 100] width 590 height 32
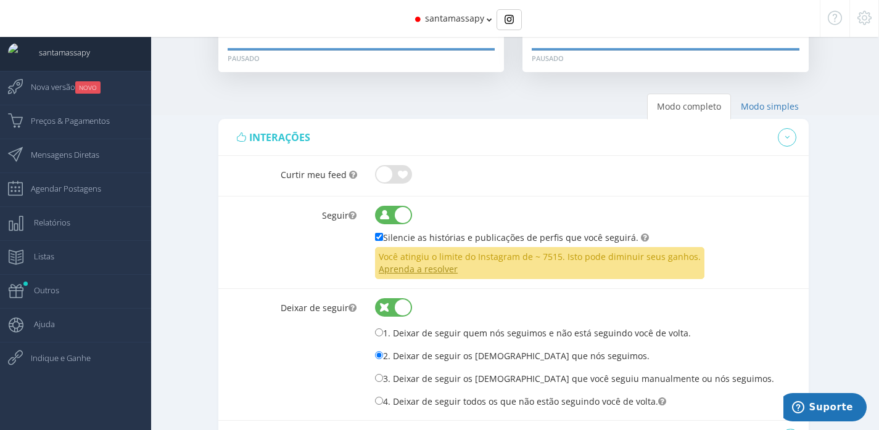
scroll to position [329, 0]
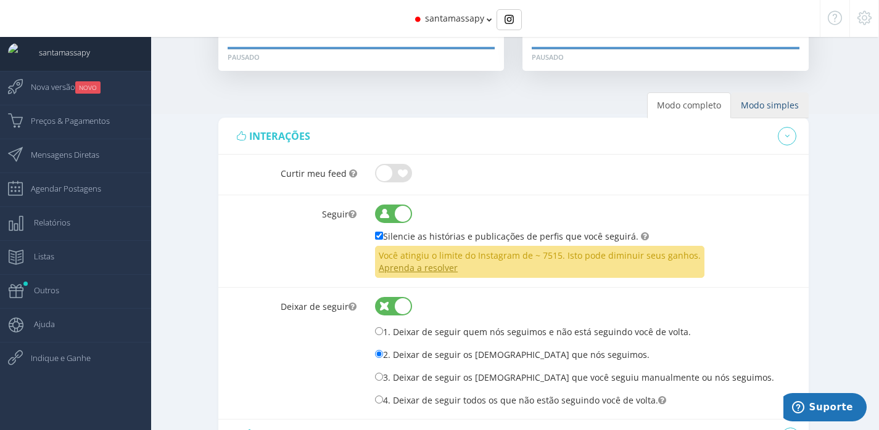
click at [768, 109] on link "Modo simples" at bounding box center [770, 105] width 78 height 26
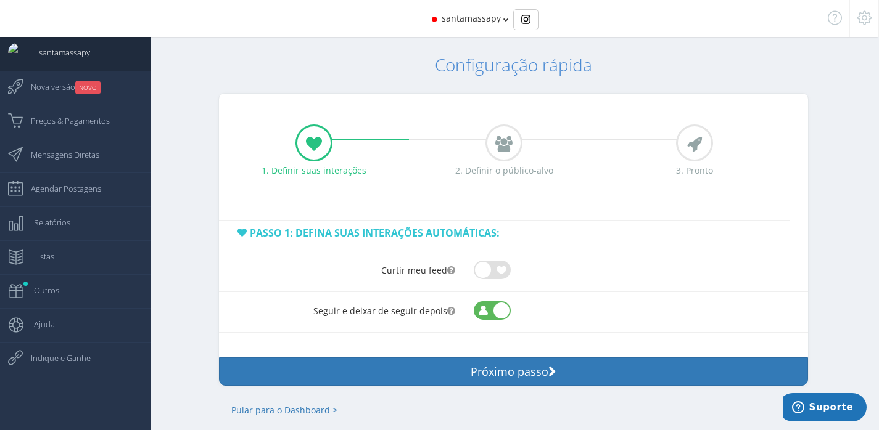
scroll to position [57, 0]
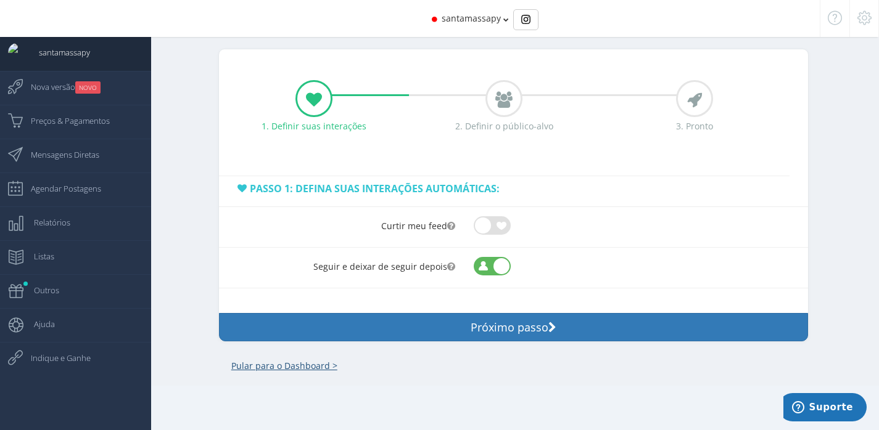
click at [320, 368] on link "Pular para o Dashboard >" at bounding box center [284, 366] width 131 height 37
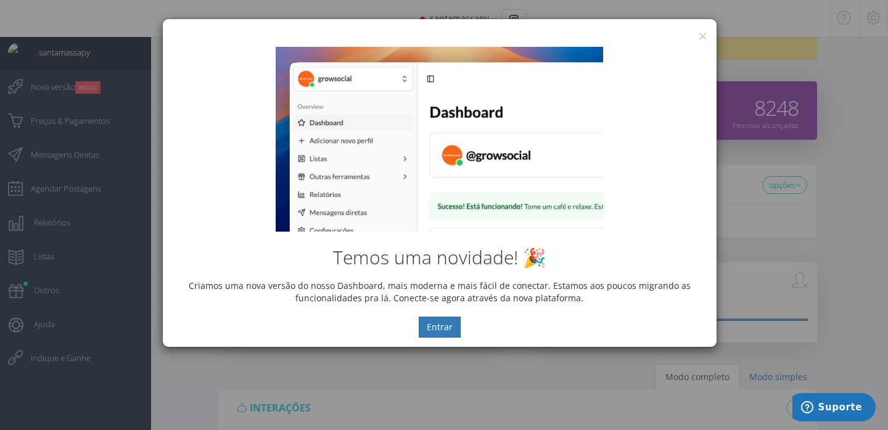
click at [697, 36] on div "× IG Grow Social" at bounding box center [440, 28] width 554 height 18
click at [705, 36] on button "×" at bounding box center [702, 36] width 9 height 17
